Goal: Task Accomplishment & Management: Use online tool/utility

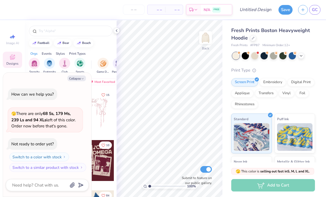
click at [115, 35] on div at bounding box center [71, 29] width 92 height 19
click at [116, 33] on div at bounding box center [117, 31] width 6 height 6
type textarea "x"
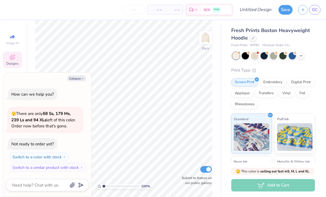
click at [133, 11] on input "number" at bounding box center [134, 10] width 22 height 10
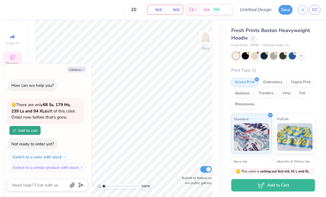
type input "20"
click at [161, 8] on span "N/A" at bounding box center [156, 10] width 11 height 6
click at [312, 13] on link "GC" at bounding box center [314, 10] width 11 height 10
click at [300, 61] on div "Fresh Prints Boston Heavyweight Hoodie Fresh Prints # FP87 Minimum Order: 12 + …" at bounding box center [273, 133] width 84 height 212
click at [295, 58] on div at bounding box center [292, 55] width 7 height 7
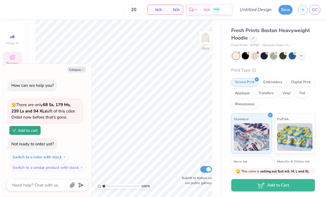
type textarea "x"
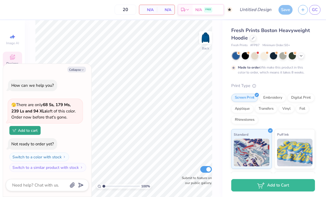
type input "50"
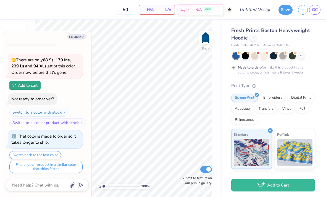
click at [257, 58] on div at bounding box center [254, 55] width 7 height 7
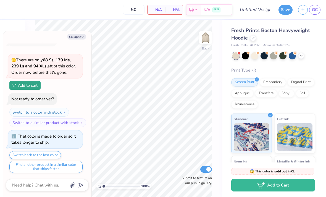
scroll to position [125, 0]
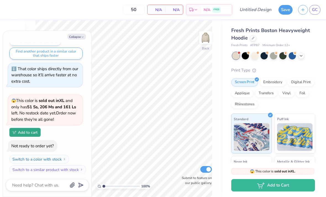
click at [290, 85] on div "Screen Print Embroidery Digital Print Applique Transfers Vinyl Foil Rhinestones" at bounding box center [273, 93] width 84 height 30
click at [255, 57] on div at bounding box center [254, 55] width 7 height 7
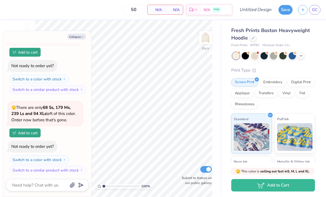
click at [75, 38] on button "Collapse" at bounding box center [76, 37] width 19 height 6
type textarea "x"
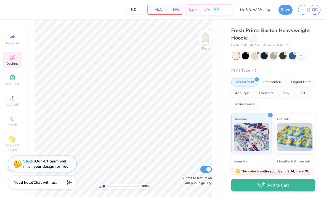
click at [13, 38] on icon at bounding box center [13, 37] width 4 height 4
select select "4"
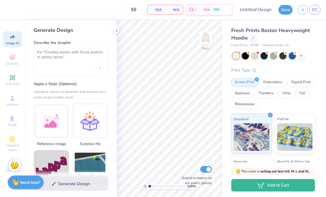
click at [50, 116] on div at bounding box center [51, 120] width 35 height 35
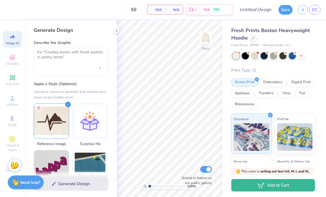
click at [66, 183] on div "Generate Design" at bounding box center [71, 184] width 92 height 27
click at [66, 185] on div "Generate Design" at bounding box center [71, 184] width 92 height 27
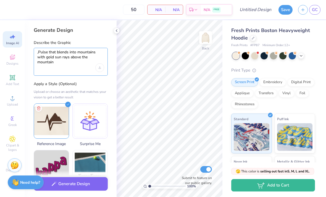
type textarea ",Pulse that blends into mountains with gold sun rays above the mountain"
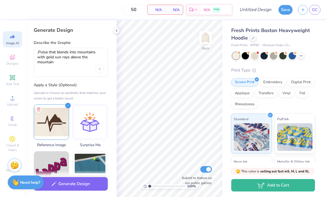
click at [66, 184] on button "Generate Design" at bounding box center [71, 184] width 74 height 14
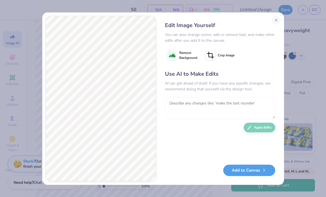
click at [188, 107] on textarea at bounding box center [220, 108] width 110 height 22
type textarea "Less rays. But the rest is perfect"
click at [257, 128] on button "Apply Edits" at bounding box center [260, 128] width 32 height 10
click at [252, 101] on textarea at bounding box center [220, 108] width 110 height 22
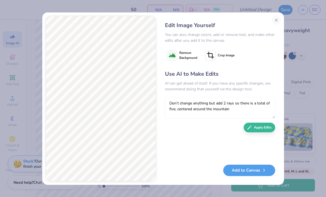
click at [208, 103] on textarea "Don’t change anything but add 2 rays so there is a total of five, centered arou…" at bounding box center [220, 108] width 110 height 22
type textarea "Don’t change anything else, but add 2 rays so there is a total of five, centere…"
click at [254, 125] on button "Apply Edits" at bounding box center [260, 126] width 32 height 10
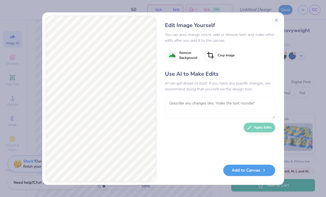
click at [262, 100] on textarea at bounding box center [220, 108] width 110 height 22
type textarea "Center the sun rays above the mountain. Don’t make other changes."
click at [259, 131] on button "Apply Edits" at bounding box center [260, 126] width 32 height 10
click at [229, 167] on button "Add to Canvas" at bounding box center [249, 168] width 52 height 11
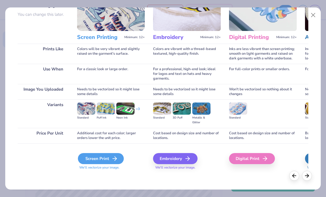
scroll to position [51, 0]
click at [109, 160] on div "Screen Print" at bounding box center [101, 158] width 46 height 11
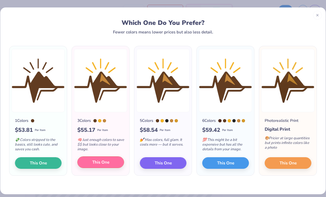
click at [100, 163] on span "This One" at bounding box center [100, 162] width 17 height 6
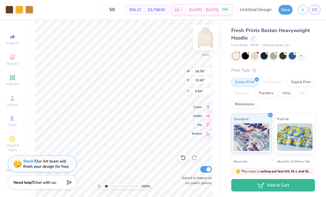
click at [205, 37] on img at bounding box center [206, 38] width 22 height 22
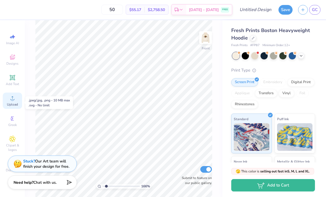
click at [12, 104] on span "Upload" at bounding box center [12, 104] width 11 height 4
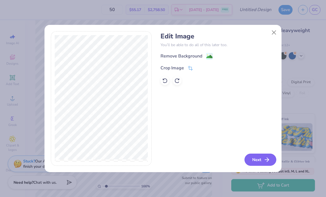
click at [266, 163] on icon "button" at bounding box center [267, 159] width 7 height 7
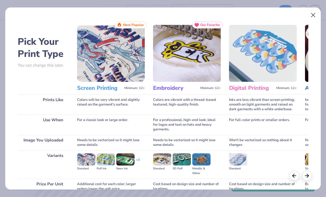
click at [315, 15] on button "Close" at bounding box center [313, 15] width 11 height 11
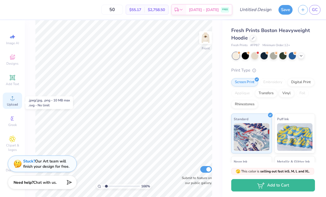
click at [8, 104] on span "Upload" at bounding box center [12, 104] width 11 height 4
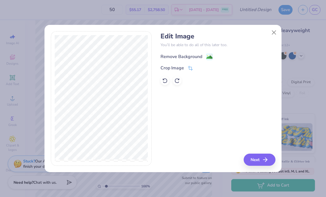
click at [187, 54] on div "Remove Background" at bounding box center [182, 56] width 42 height 7
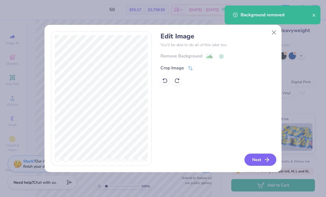
click at [261, 162] on button "Next" at bounding box center [261, 160] width 32 height 12
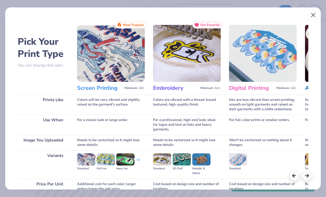
click at [314, 16] on button "Close" at bounding box center [313, 15] width 11 height 11
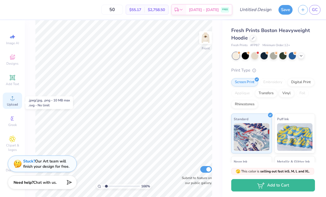
click at [15, 104] on span "Upload" at bounding box center [12, 104] width 11 height 4
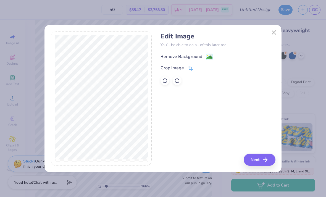
click at [187, 57] on div "Remove Background" at bounding box center [182, 56] width 42 height 7
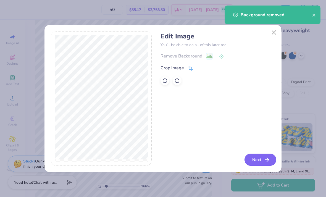
click at [261, 161] on button "Next" at bounding box center [261, 160] width 32 height 12
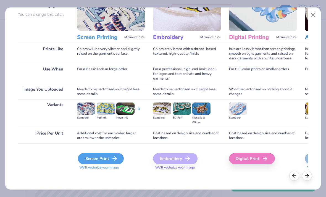
click at [96, 158] on div "Screen Print" at bounding box center [101, 158] width 46 height 11
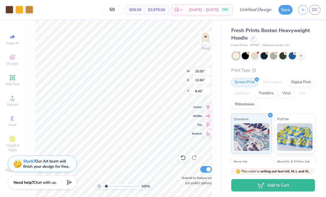
type input "1.65663645197508"
type input "6.04"
type input "1.65663645197508"
type input "6.01"
click at [208, 38] on img at bounding box center [206, 38] width 22 height 22
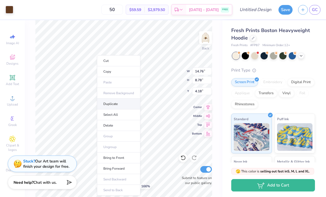
type input "1.65663645197508"
type input "4.22"
click at [117, 159] on li "Bring to Front" at bounding box center [118, 158] width 43 height 11
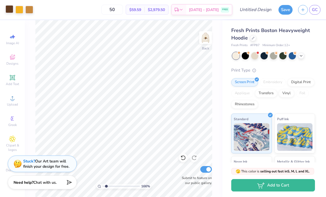
click at [7, 11] on div at bounding box center [10, 9] width 8 height 8
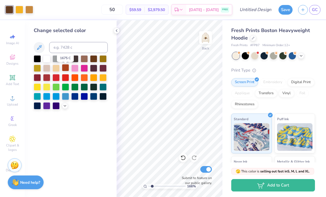
click at [66, 70] on div at bounding box center [65, 67] width 7 height 7
click at [46, 80] on div at bounding box center [46, 77] width 7 height 7
click at [37, 80] on div at bounding box center [37, 77] width 7 height 7
type input "1.65663645197508"
click at [80, 48] on input at bounding box center [78, 47] width 59 height 11
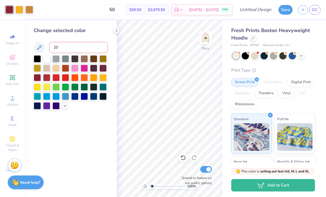
type input "202"
click at [66, 79] on div at bounding box center [65, 77] width 7 height 7
click at [49, 79] on div at bounding box center [46, 77] width 7 height 7
click at [40, 46] on icon at bounding box center [39, 47] width 5 height 5
click at [40, 79] on div at bounding box center [37, 77] width 7 height 7
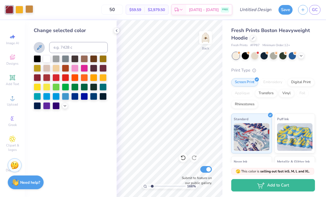
click at [28, 13] on div at bounding box center [29, 9] width 8 height 8
click at [47, 80] on div at bounding box center [46, 77] width 7 height 7
click at [65, 61] on div at bounding box center [65, 58] width 7 height 7
click at [47, 79] on div at bounding box center [46, 77] width 7 height 7
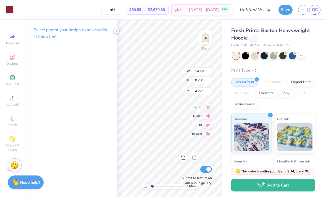
click at [116, 33] on div at bounding box center [117, 31] width 6 height 6
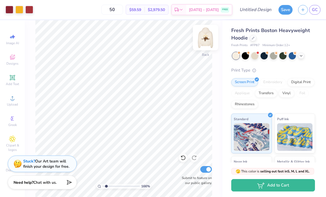
click at [206, 40] on img at bounding box center [206, 38] width 22 height 22
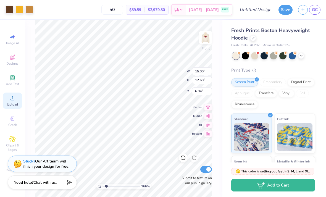
type input "1.65663645197508"
type input "6.08"
type input "1.65663645197508"
type input "5.52"
click at [182, 161] on div at bounding box center [183, 157] width 9 height 9
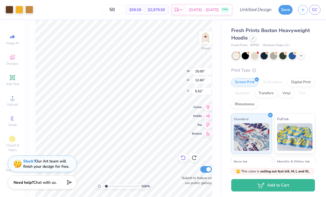
type input "1.65663645197508"
type input "6.08"
click at [182, 161] on div at bounding box center [183, 157] width 9 height 9
type input "1.65663645197508"
type input "6.04"
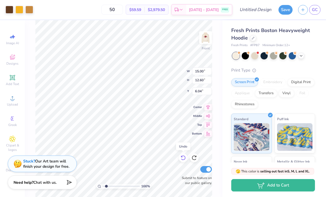
click at [182, 159] on icon at bounding box center [183, 158] width 6 height 6
type input "1.65663645197508"
type input "6.01"
click at [183, 158] on icon at bounding box center [183, 158] width 6 height 6
type input "1.65663645197508"
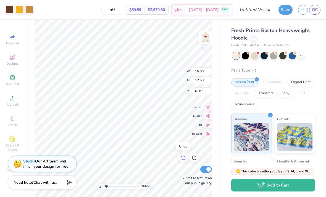
type input "6.04"
type input "1.65663645197508"
type input "9.77"
type input "1.65663645197508"
type input "9.81"
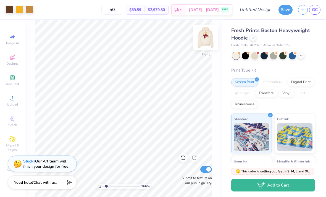
type input "1.65663645197508"
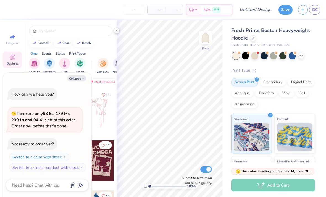
click at [117, 32] on polyline at bounding box center [116, 31] width 1 height 2
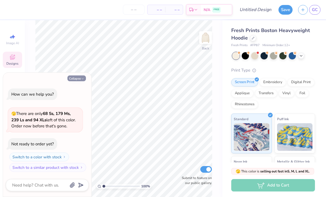
click at [82, 80] on icon "button" at bounding box center [82, 78] width 3 height 3
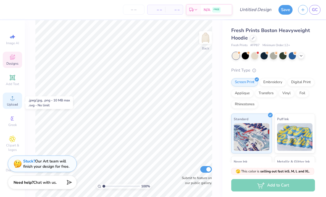
click at [12, 101] on circle at bounding box center [12, 99] width 3 height 3
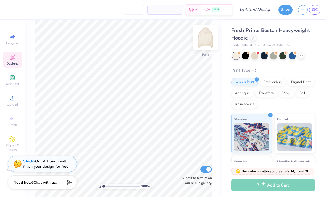
click at [206, 38] on img at bounding box center [206, 38] width 22 height 22
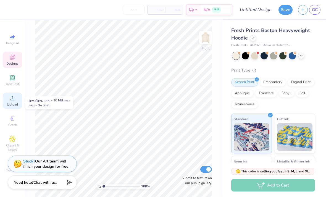
click at [11, 104] on div "Upload" at bounding box center [12, 101] width 19 height 16
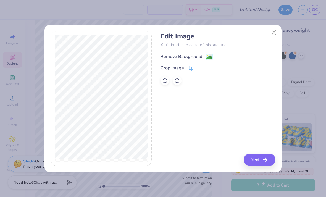
click at [191, 54] on div "Remove Background" at bounding box center [182, 56] width 42 height 7
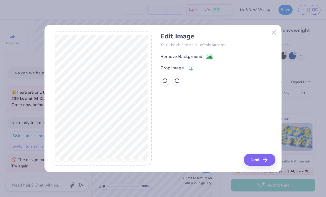
click at [194, 60] on div "Remove Background" at bounding box center [182, 56] width 42 height 7
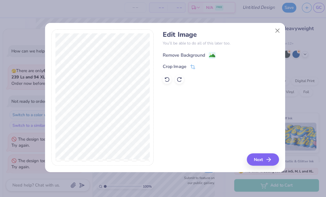
click at [201, 53] on div "Remove Background" at bounding box center [182, 56] width 42 height 7
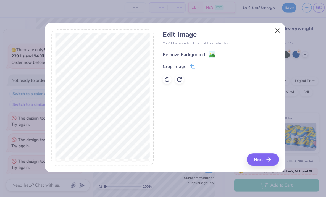
click at [276, 32] on button "Close" at bounding box center [274, 32] width 11 height 11
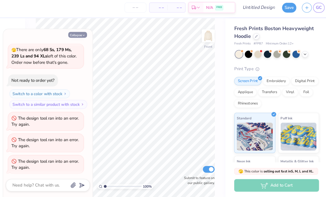
click at [76, 34] on button "Collapse" at bounding box center [76, 37] width 19 height 6
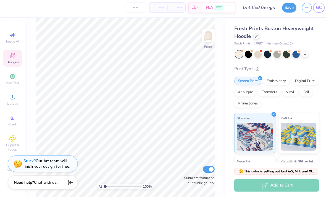
click at [10, 55] on icon at bounding box center [12, 57] width 5 height 5
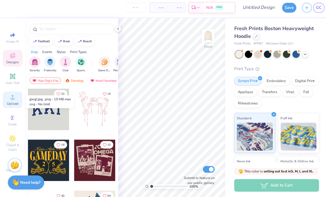
click at [10, 102] on span "Upload" at bounding box center [12, 104] width 11 height 4
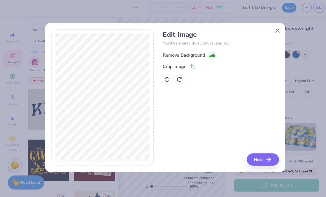
click at [209, 54] on image at bounding box center [209, 57] width 6 height 6
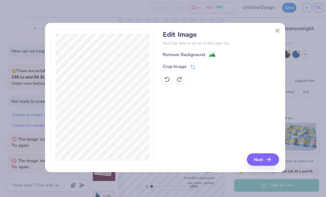
scroll to position [42, 0]
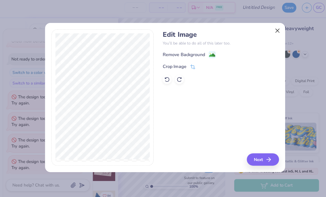
click at [276, 29] on button "Close" at bounding box center [274, 32] width 11 height 11
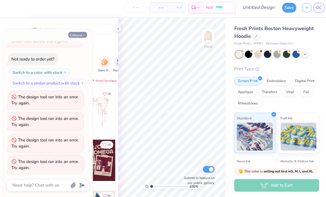
click at [78, 36] on button "Collapse" at bounding box center [76, 37] width 19 height 6
type textarea "x"
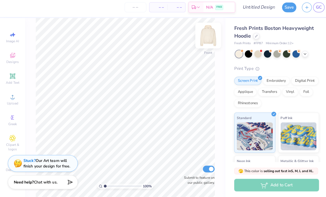
click at [205, 35] on img at bounding box center [206, 38] width 22 height 22
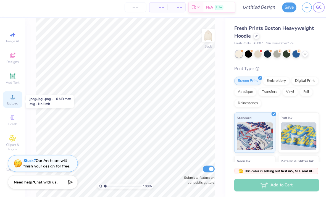
click at [10, 103] on span "Upload" at bounding box center [12, 104] width 11 height 4
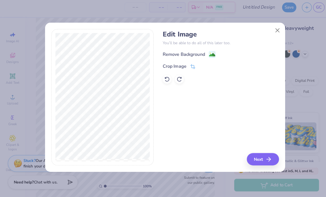
click at [205, 49] on div "Edit Image You’ll be able to do all of this later too. Remove Background Crop I…" at bounding box center [218, 58] width 115 height 53
click at [190, 54] on div "Remove Background" at bounding box center [182, 56] width 42 height 7
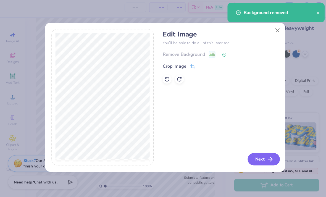
click at [263, 157] on button "Next" at bounding box center [261, 160] width 32 height 12
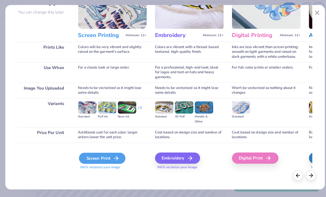
scroll to position [51, 0]
click at [105, 156] on div "Screen Print" at bounding box center [101, 158] width 46 height 11
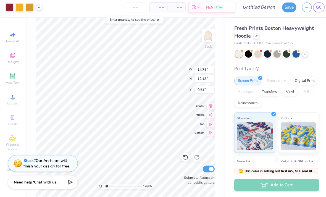
type input "1.48516678410913"
type input "9.97"
type input "8.40"
type input "1.48516678410913"
type input "0.82"
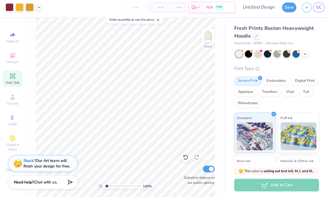
click at [12, 79] on icon at bounding box center [12, 77] width 7 height 7
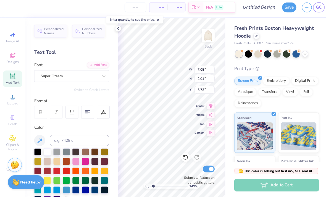
type input "1.48516678410913"
type textarea "I"
type textarea "M"
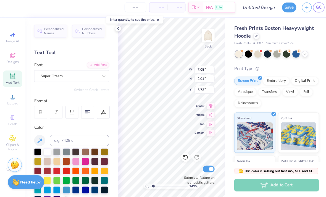
scroll to position [0, 1]
type textarea "MEDLIFE"
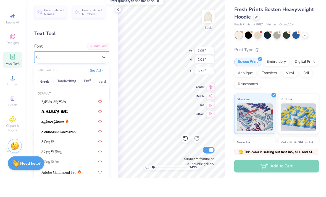
type input "1.48516678410913"
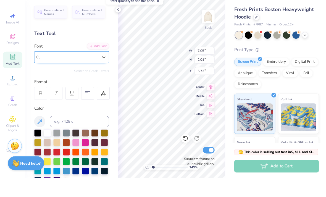
type input "c"
type input "1.48516678410913"
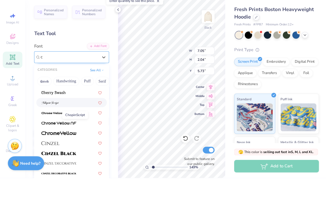
scroll to position [239, 0]
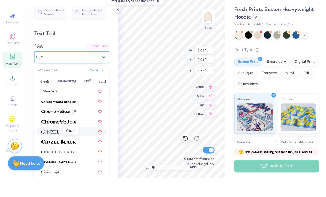
click at [52, 150] on img at bounding box center [50, 152] width 18 height 4
type input "c"
type input "1.48516678410913"
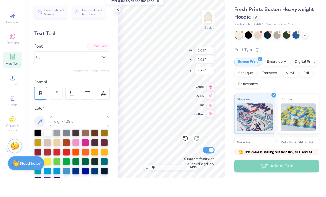
click at [36, 107] on div at bounding box center [40, 113] width 13 height 13
click at [37, 167] on div at bounding box center [37, 170] width 7 height 7
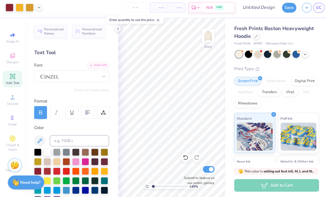
click at [115, 33] on div "Personalized Names Personalized Numbers Text Tool Add Font Font Switch to Greek…" at bounding box center [71, 108] width 92 height 177
click at [119, 29] on div at bounding box center [117, 31] width 6 height 6
click at [119, 28] on div at bounding box center [117, 31] width 6 height 6
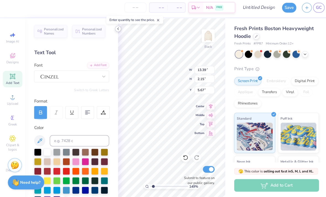
click at [116, 31] on div at bounding box center [117, 31] width 6 height 6
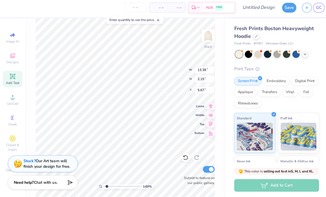
type input "1.48516678410913"
type input "9.08"
type input "1.46"
type input "6.37"
type input "1.48516678410913"
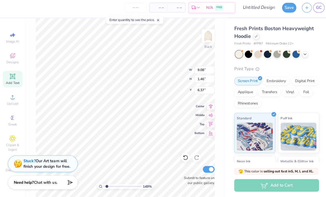
type input "4.51"
type input "1.48516678410913"
type input "7.53"
type input "1.21"
type input "4.76"
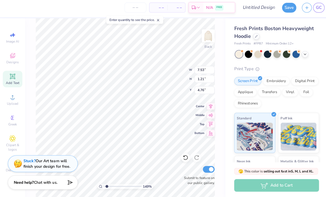
type input "1.48516678410913"
type input "5.29"
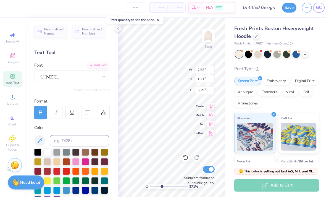
click at [115, 32] on div "Personalized Names Personalized Numbers Text Tool Add Font Font Switch to Greek…" at bounding box center [71, 108] width 92 height 177
type input "3.70504596975934"
type input "4.85"
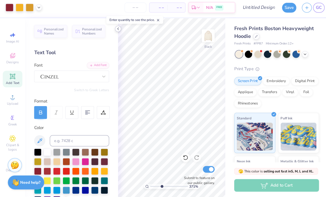
click at [115, 29] on icon at bounding box center [116, 30] width 4 height 4
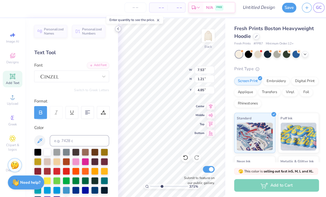
type input "3.70504596975934"
type input "4.93"
type input "3.4461776857472"
type input "5.28"
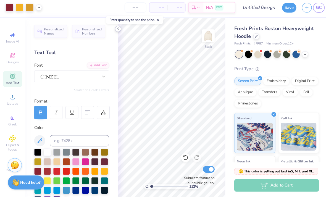
type input "1"
type input "1.08"
type input "9.06"
type input "7.63"
type input "1.46"
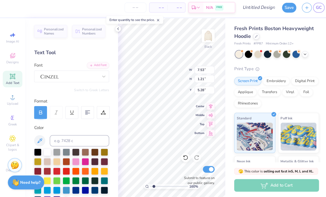
type input "1.60476814287283"
type input "5.54"
type input "5.30078211046684"
type input "5.39"
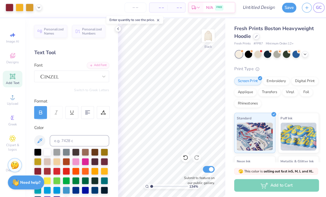
type input "1"
click at [116, 28] on icon at bounding box center [116, 30] width 4 height 4
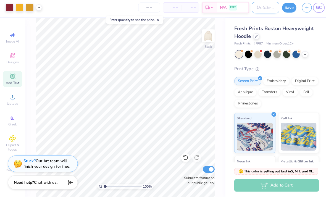
click at [258, 9] on input "Design Title" at bounding box center [262, 9] width 27 height 11
type input "MedLife Merch 2025"
click at [207, 166] on input "Submit to feature on our public gallery." at bounding box center [206, 169] width 12 height 7
checkbox input "false"
click at [149, 7] on input "number" at bounding box center [148, 10] width 22 height 10
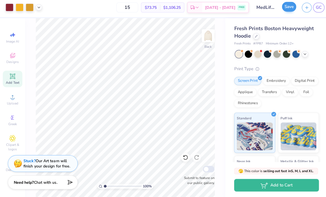
type input "15"
click at [285, 9] on button "Save" at bounding box center [286, 9] width 14 height 10
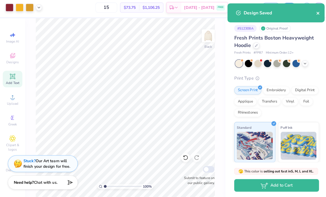
click at [316, 13] on icon "close" at bounding box center [314, 15] width 4 height 4
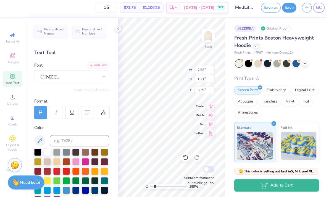
type input "1.89258198971217"
type input "6.75"
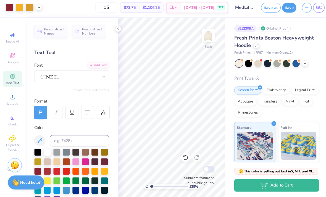
type input "1"
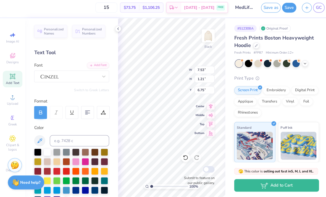
type input "7.05"
type input "7.23"
type input "1.40"
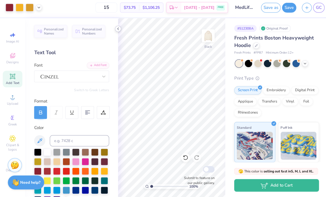
click at [115, 30] on icon at bounding box center [116, 30] width 4 height 4
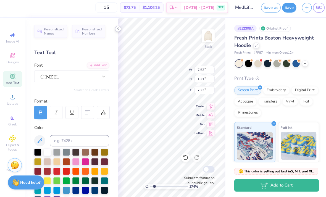
type input "1.73963416044778"
type input "10.55"
type input "1.69"
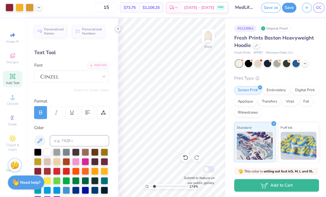
click at [117, 31] on div at bounding box center [117, 31] width 6 height 6
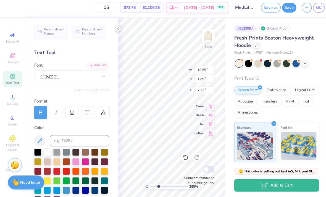
type input "2.85370234326927"
type input "7.57"
click at [111, 31] on div "Personalized Names Personalized Numbers Text Tool Add Font Font Switch to Greek…" at bounding box center [71, 108] width 92 height 177
click at [115, 32] on div "Personalized Names Personalized Numbers Text Tool Add Font Font Switch to Greek…" at bounding box center [71, 108] width 92 height 177
click at [114, 32] on div "Personalized Names Personalized Numbers Text Tool Add Font Font Switch to Greek…" at bounding box center [71, 108] width 92 height 177
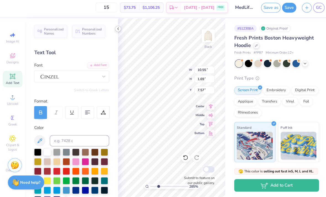
click at [118, 29] on icon at bounding box center [116, 30] width 4 height 4
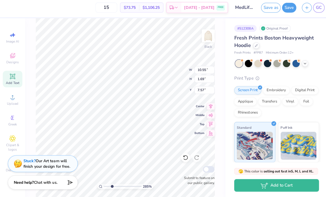
type input "2.85370234326927"
type input "7.34"
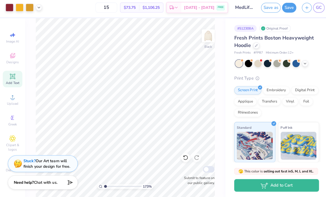
type input "1"
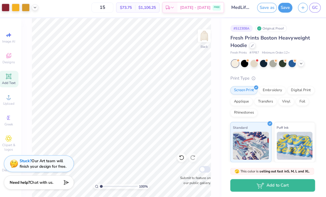
click at [238, 7] on input "MedLife Merch 2025" at bounding box center [241, 9] width 27 height 11
click at [242, 8] on input "MedLife Merch 2025" at bounding box center [241, 9] width 27 height 11
click at [241, 8] on input "MedLife Merch 2025" at bounding box center [241, 9] width 27 height 11
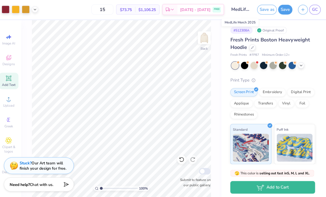
click at [246, 8] on input "MedLife Merch 2025" at bounding box center [241, 9] width 27 height 11
click at [248, 8] on input "MedLife Merch 2025" at bounding box center [241, 9] width 27 height 11
click at [248, 10] on input "MedLife Merch 2025" at bounding box center [241, 9] width 27 height 11
click at [242, 10] on input "MedLife Merch 2025" at bounding box center [241, 9] width 27 height 11
click at [242, 9] on input "MedLife Merch 2025" at bounding box center [241, 9] width 27 height 11
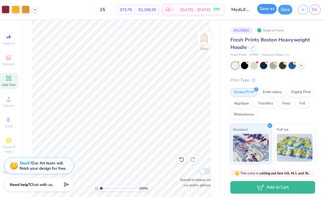
click at [261, 11] on button "Save as" at bounding box center [267, 9] width 19 height 10
